Goal: Transaction & Acquisition: Purchase product/service

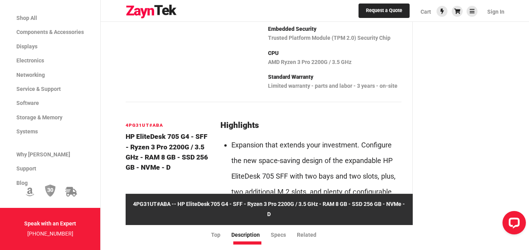
scroll to position [195, 0]
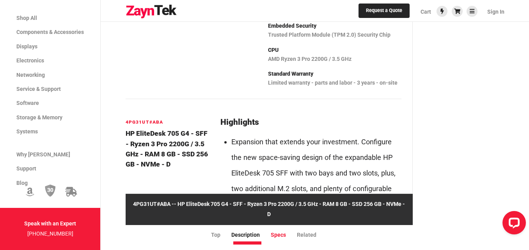
click at [278, 231] on li "Specs" at bounding box center [284, 234] width 26 height 9
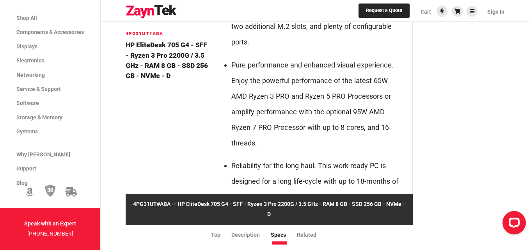
scroll to position [0, 0]
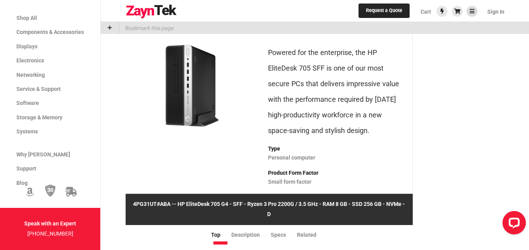
click at [474, 10] on icon at bounding box center [471, 11] width 5 height 5
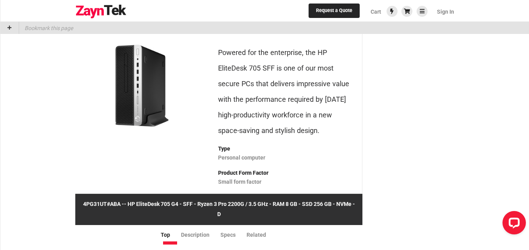
click at [176, 214] on p "4PG31UT#ABA -- HP EliteDesk 705 G4 - SFF - Ryzen 3 Pro 2200G / 3.5 GHz - RAM 8 …" at bounding box center [218, 209] width 287 height 31
click at [377, 13] on span "Cart" at bounding box center [375, 12] width 11 height 6
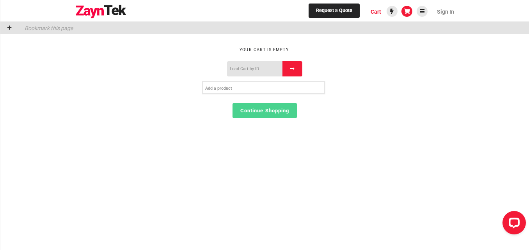
click at [242, 92] on input "text" at bounding box center [263, 89] width 117 height 8
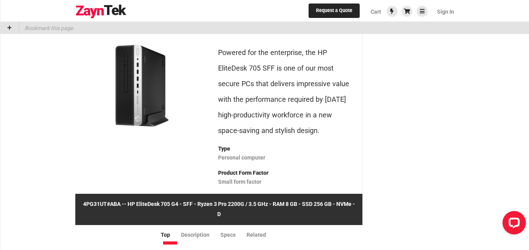
drag, startPoint x: 167, startPoint y: 214, endPoint x: 126, endPoint y: 214, distance: 40.9
click at [126, 214] on p "4PG31UT#ABA -- HP EliteDesk 705 G4 - SFF - Ryzen 3 Pro 2200G / 3.5 GHz - RAM 8 …" at bounding box center [218, 209] width 287 height 31
copy p "HP EliteDesk 705 G4"
click at [376, 11] on span "Cart" at bounding box center [375, 12] width 11 height 6
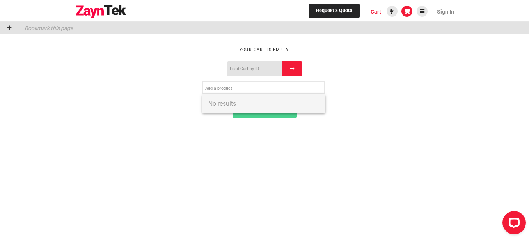
paste input "HP EliteDesk 705 G4"
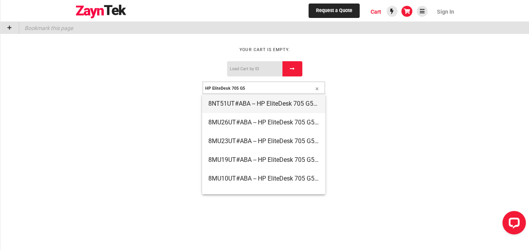
type input "HP EliteDesk 705 G5"
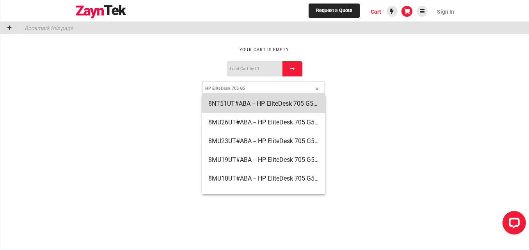
click at [280, 103] on span "8NT51UT#ABA -- HP EliteDesk 705 G5 - Mini desktop - Ryzen 3 Pro 3200GE / 3.3 GH…" at bounding box center [263, 103] width 111 height 19
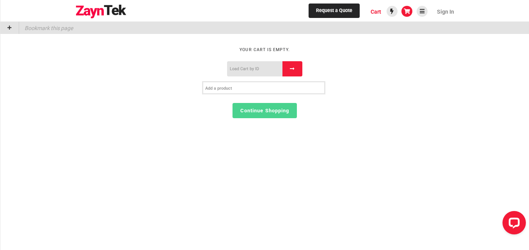
paste input "HP EliteDesk 705 G4"
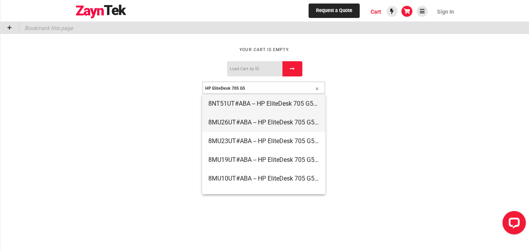
type input "HP EliteDesk 705 G5"
click at [298, 121] on span "8MU26UT#ABA -- HP EliteDesk 705 G5 - Mini desktop - Ryzen 5 Pro 3400GE / 3.3 GH…" at bounding box center [263, 122] width 111 height 19
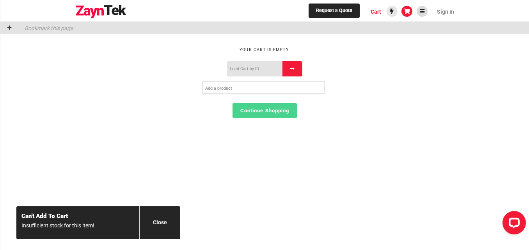
click at [423, 12] on icon at bounding box center [422, 11] width 5 height 5
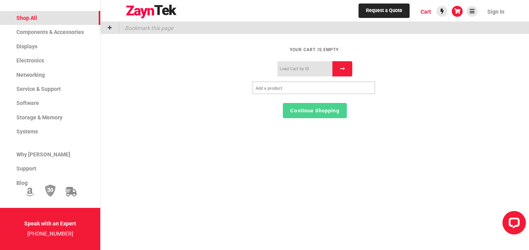
click at [34, 15] on span "Shop All" at bounding box center [26, 18] width 21 height 6
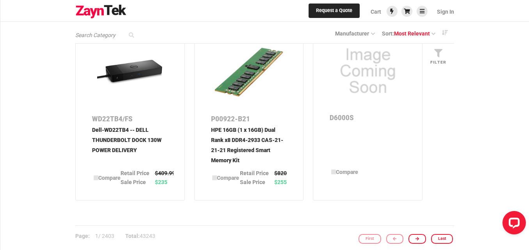
scroll to position [1326, 0]
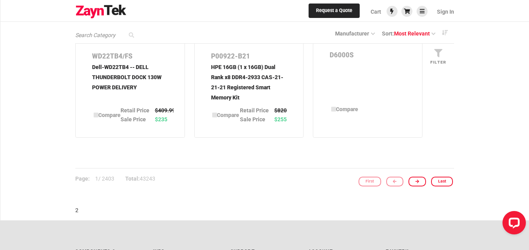
click at [442, 180] on link "Last" at bounding box center [442, 182] width 22 height 10
